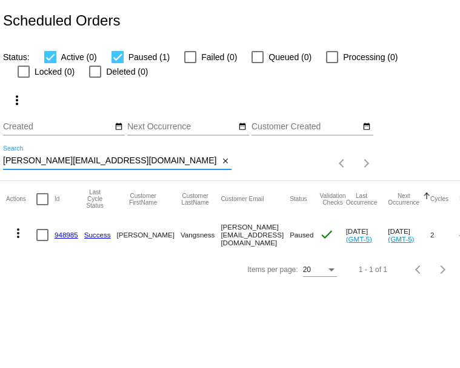
click at [78, 166] on input "[PERSON_NAME][EMAIL_ADDRESS][DOMAIN_NAME]" at bounding box center [111, 161] width 216 height 10
click at [78, 166] on input "hannah.vangsness@gmail.com" at bounding box center [111, 161] width 216 height 10
paste input "knudsonmaureen"
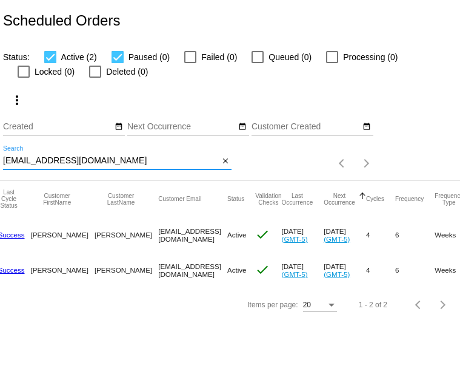
scroll to position [0, 42]
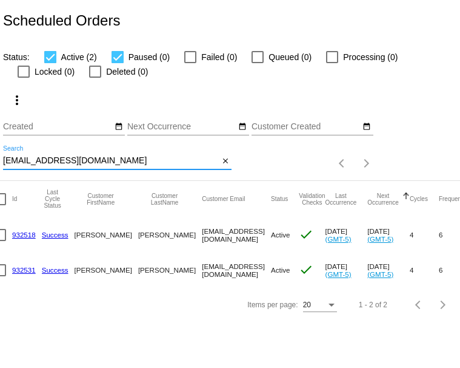
click at [39, 166] on input "knudsonmaureen@gmail.com" at bounding box center [111, 161] width 216 height 10
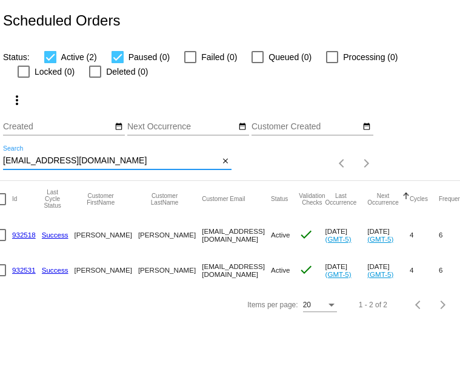
click at [39, 166] on input "knudsonmaureen@gmail.com" at bounding box center [111, 161] width 216 height 10
paste input "patti.pullen@yahoo"
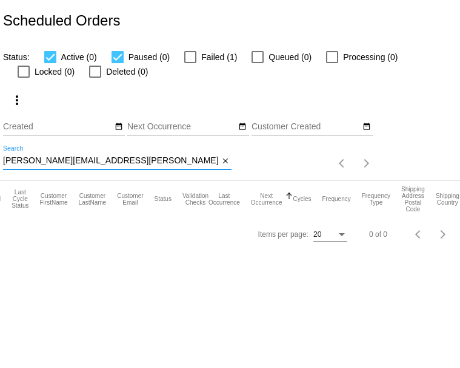
type input "[PERSON_NAME][EMAIL_ADDRESS][PERSON_NAME][DOMAIN_NAME]"
click at [197, 63] on div at bounding box center [190, 57] width 12 height 12
click at [190, 64] on input "Failed (1)" at bounding box center [190, 63] width 1 height 1
checkbox input "true"
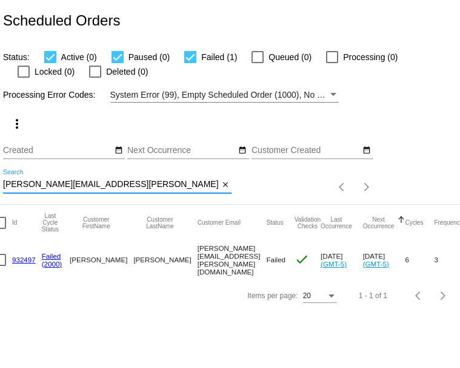
click at [49, 189] on input "[PERSON_NAME][EMAIL_ADDRESS][PERSON_NAME][DOMAIN_NAME]" at bounding box center [111, 185] width 216 height 10
paste input "emmacjahn@gmail"
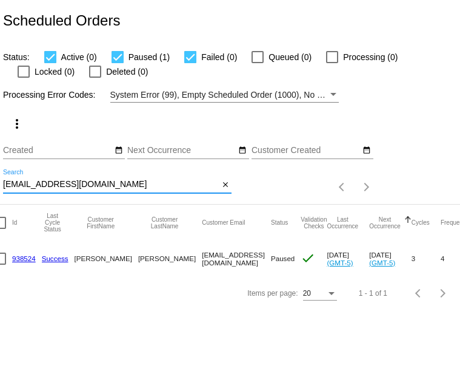
type input "emmacjahn@gmail.com"
click at [197, 63] on div at bounding box center [190, 57] width 12 height 12
click at [190, 64] on input "Failed (0)" at bounding box center [190, 63] width 1 height 1
checkbox input "false"
